Goal: Information Seeking & Learning: Learn about a topic

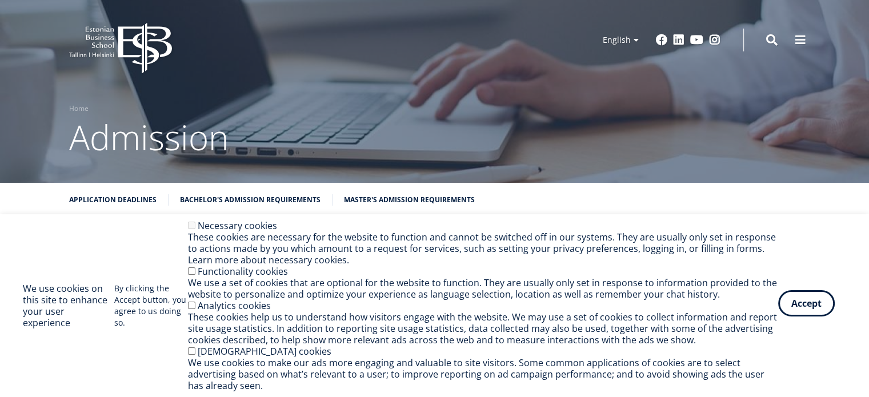
click at [804, 306] on button "Accept" at bounding box center [806, 303] width 57 height 26
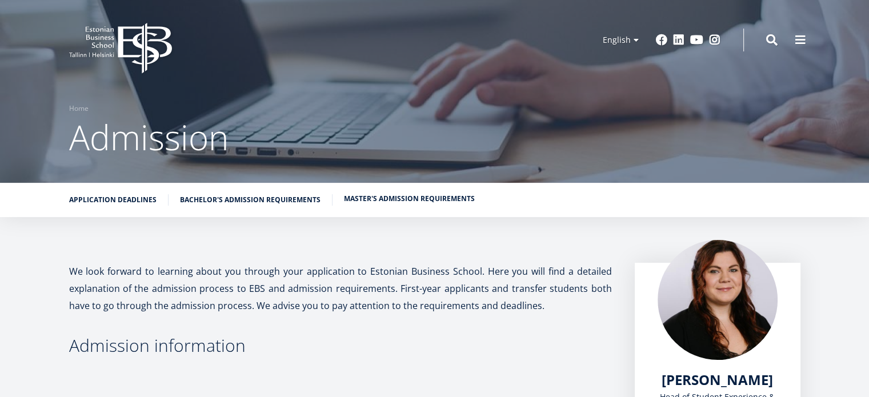
click at [418, 198] on link "Master's admission requirements" at bounding box center [409, 198] width 131 height 11
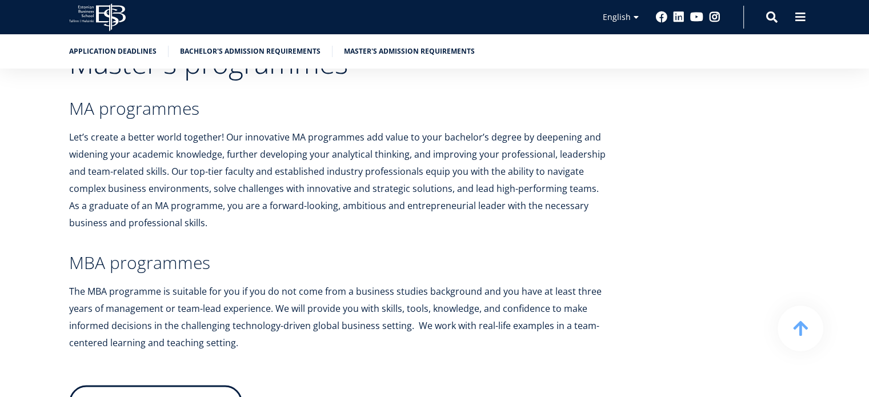
scroll to position [2269, 0]
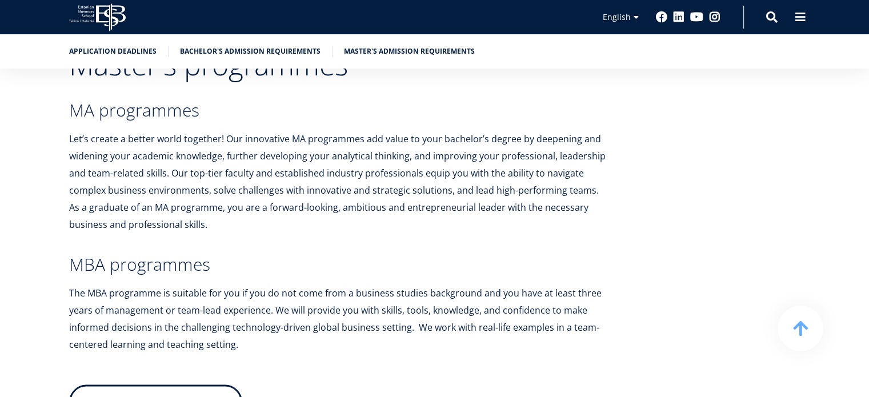
click at [203, 385] on link "Read about programmes" at bounding box center [155, 402] width 173 height 34
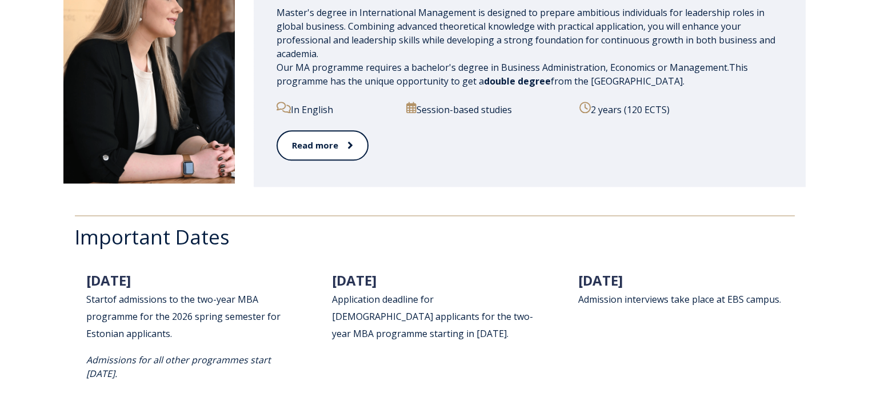
scroll to position [1428, 0]
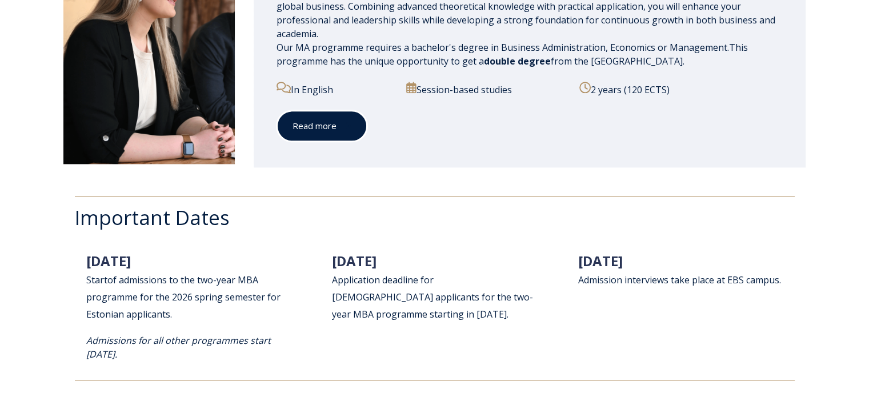
click at [323, 134] on link "Read more" at bounding box center [322, 125] width 91 height 31
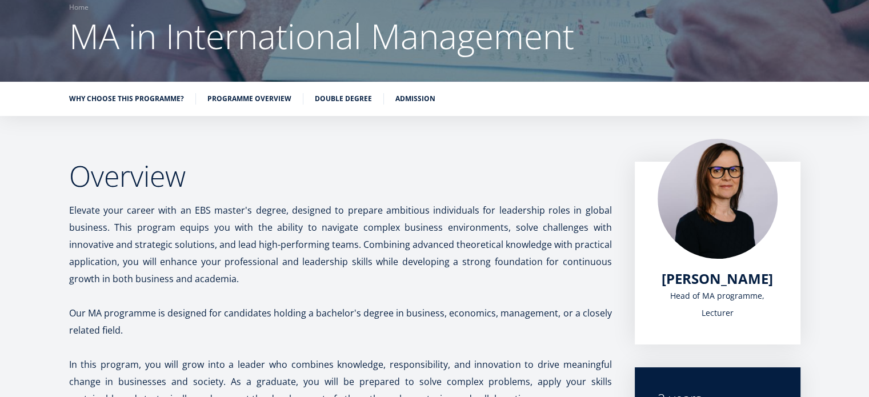
scroll to position [102, 0]
click at [407, 100] on link "Admission" at bounding box center [415, 96] width 40 height 11
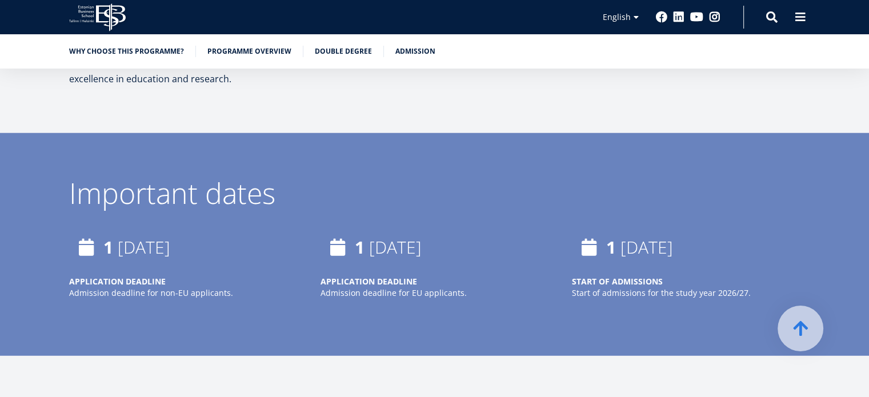
scroll to position [2827, 0]
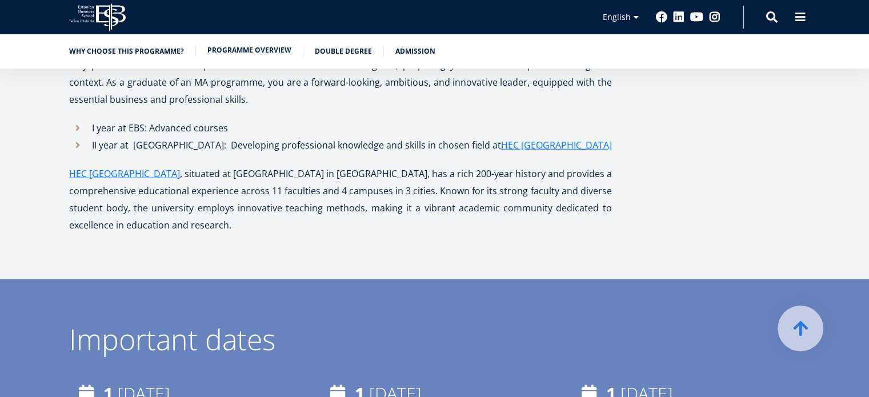
click at [258, 54] on link "Programme overview" at bounding box center [249, 50] width 84 height 11
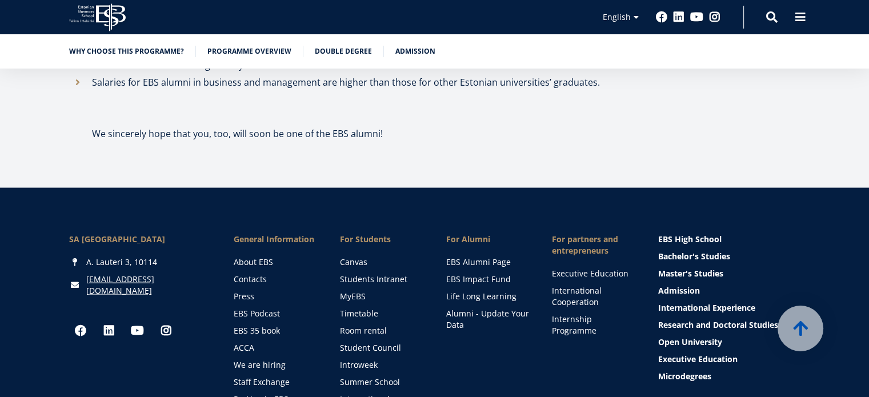
scroll to position [6678, 0]
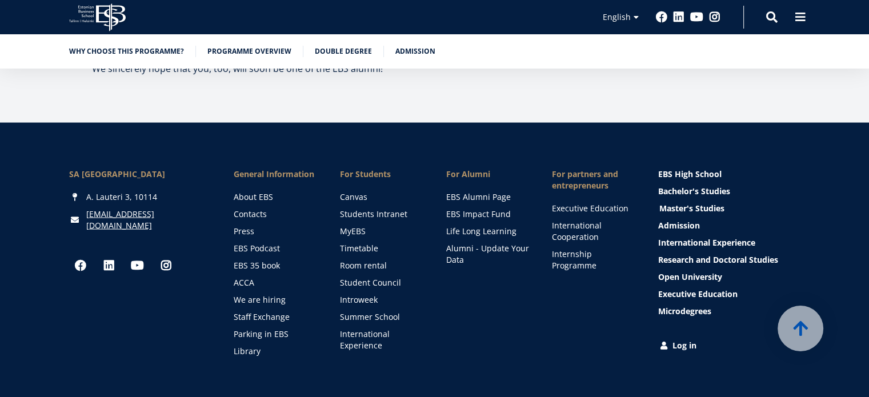
click at [682, 203] on link "Master's Studies" at bounding box center [730, 208] width 142 height 11
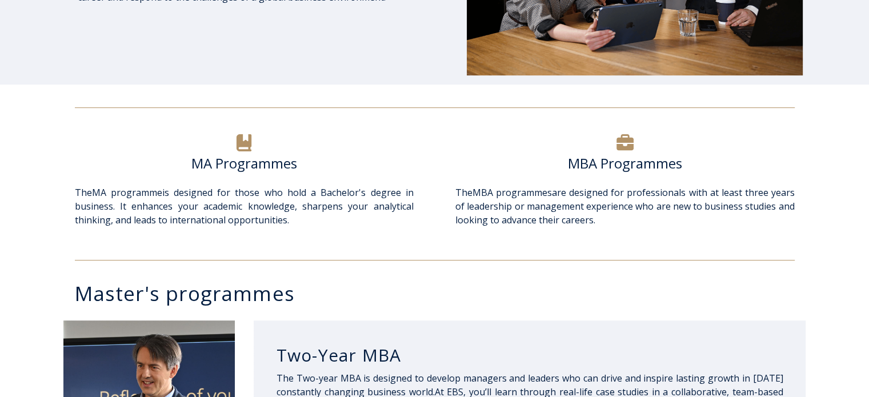
scroll to position [343, 0]
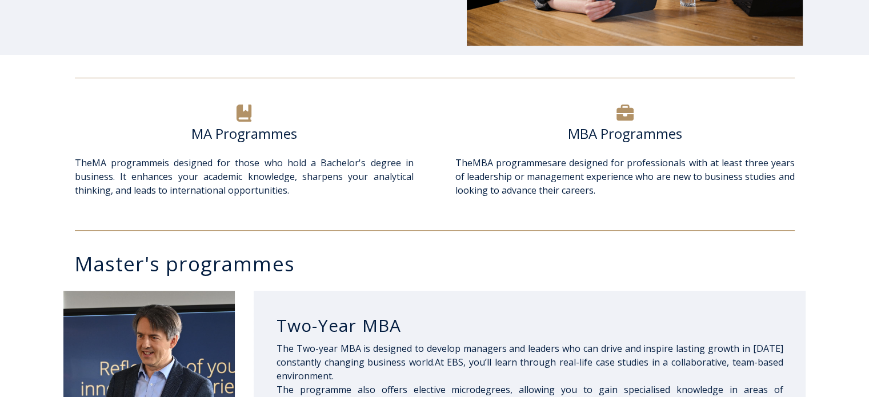
click at [607, 121] on div at bounding box center [624, 113] width 339 height 23
click at [623, 113] on icon at bounding box center [624, 113] width 17 height 16
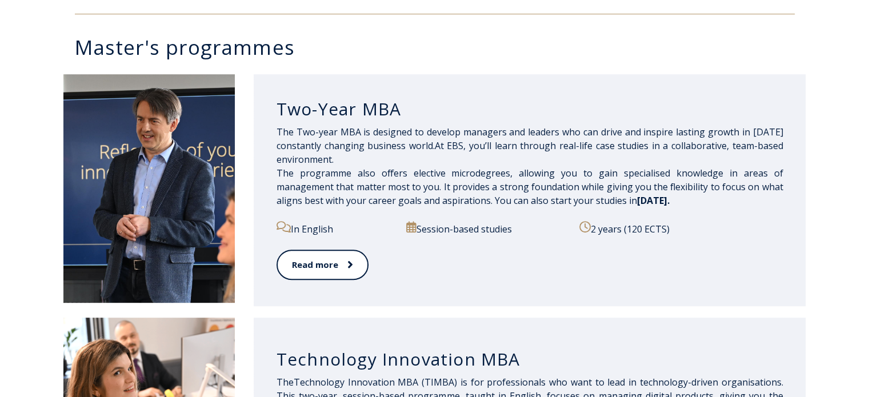
scroll to position [571, 0]
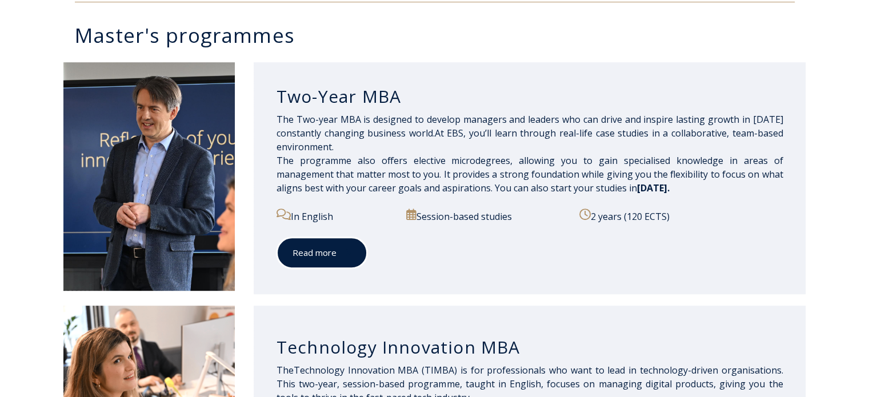
click at [327, 245] on link "Read more" at bounding box center [322, 252] width 91 height 31
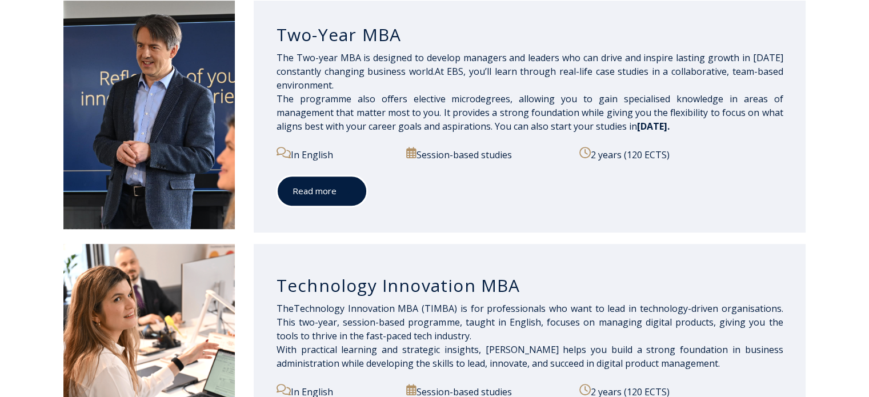
scroll to position [514, 0]
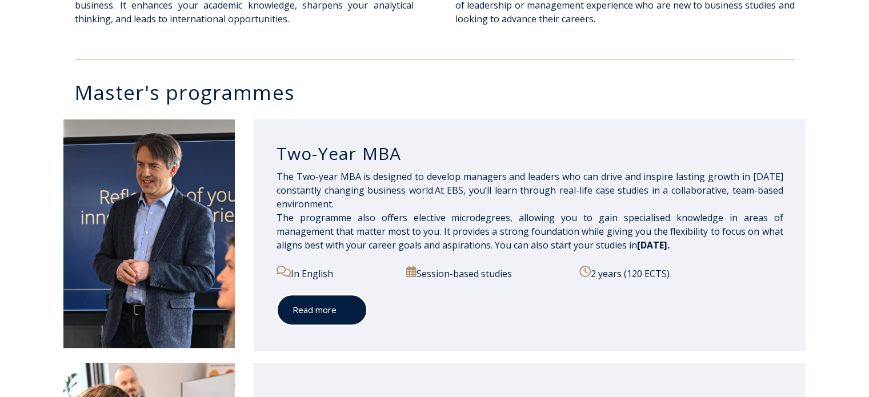
click at [338, 305] on span at bounding box center [344, 309] width 15 height 11
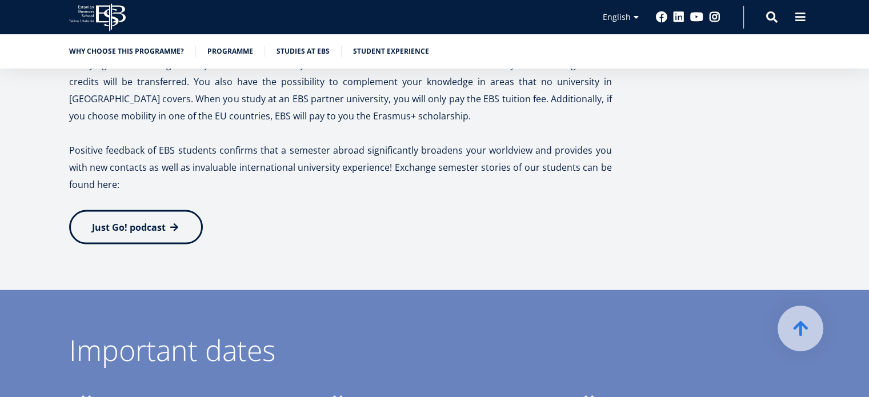
scroll to position [2628, 0]
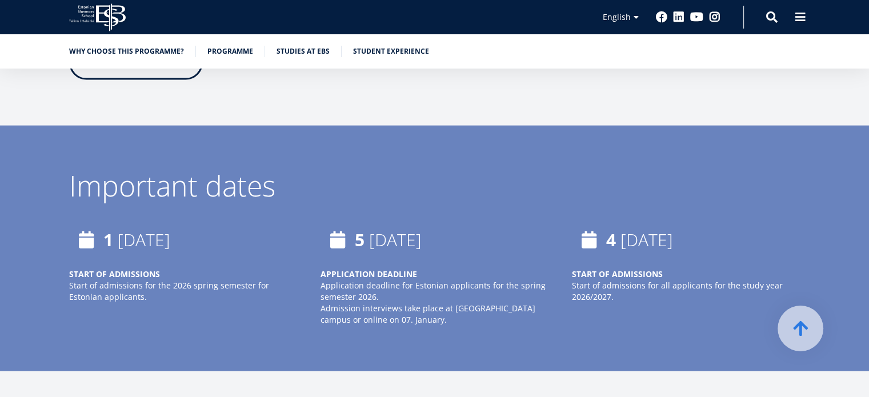
drag, startPoint x: 102, startPoint y: 209, endPoint x: 246, endPoint y: 213, distance: 144.0
click at [246, 223] on div "[DATE]" at bounding box center [183, 240] width 229 height 34
drag, startPoint x: 364, startPoint y: 201, endPoint x: 474, endPoint y: 201, distance: 109.7
click at [474, 223] on div "[DATE]" at bounding box center [434, 240] width 229 height 34
drag, startPoint x: 567, startPoint y: 263, endPoint x: 665, endPoint y: 242, distance: 100.5
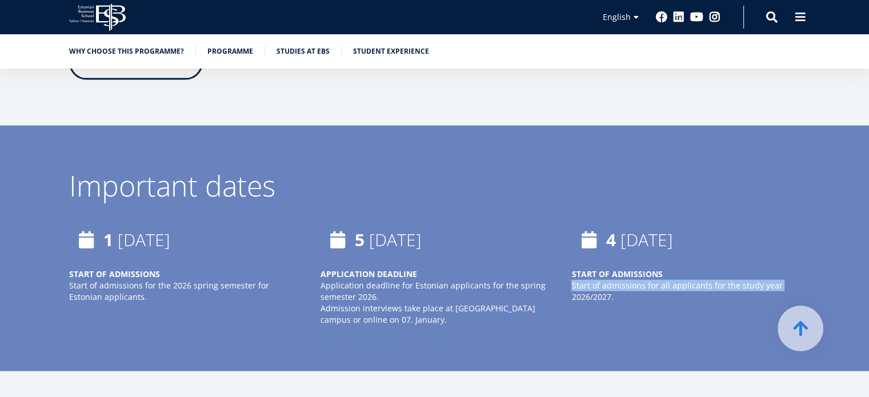
click at [665, 242] on div "[DATE] START OF ADMISSIONS Start of admissions for all applicants for the study…" at bounding box center [673, 274] width 251 height 103
drag, startPoint x: 571, startPoint y: 242, endPoint x: 656, endPoint y: 232, distance: 85.2
click at [656, 269] on div "START OF ADMISSIONS Start of admissions for all applicants for the study year 2…" at bounding box center [685, 286] width 229 height 34
drag, startPoint x: 601, startPoint y: 198, endPoint x: 731, endPoint y: 189, distance: 130.6
click at [731, 223] on div "[DATE]" at bounding box center [685, 240] width 229 height 34
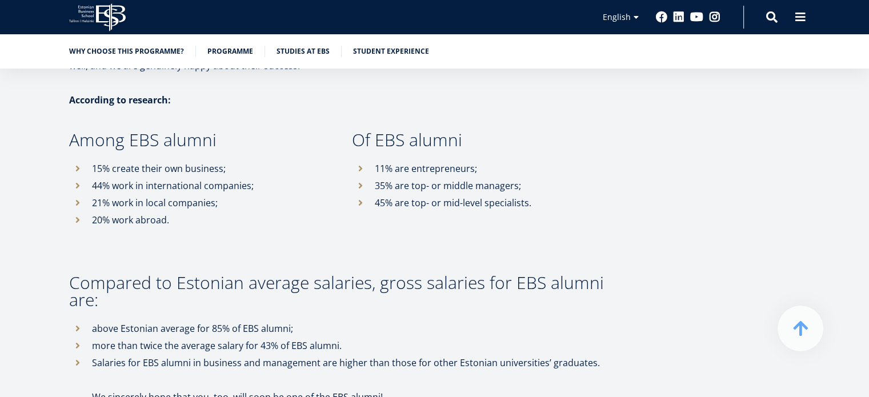
scroll to position [6228, 0]
